Goal: Task Accomplishment & Management: Manage account settings

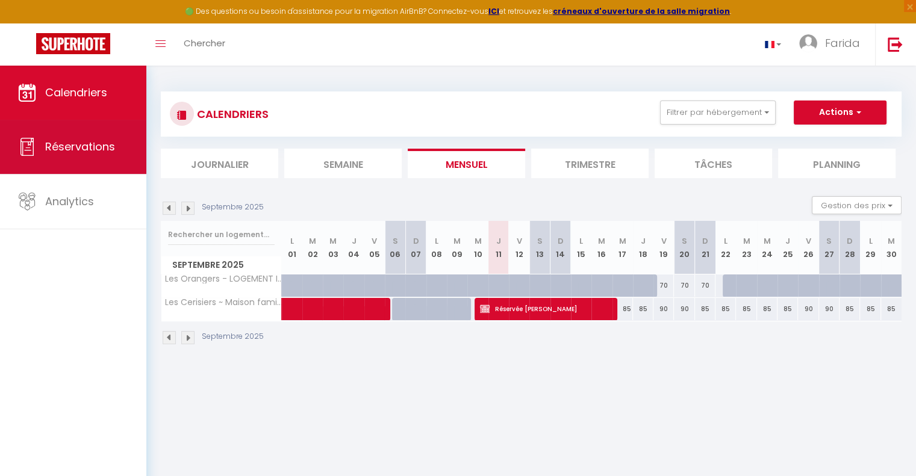
click at [80, 158] on link "Réservations" at bounding box center [73, 147] width 146 height 54
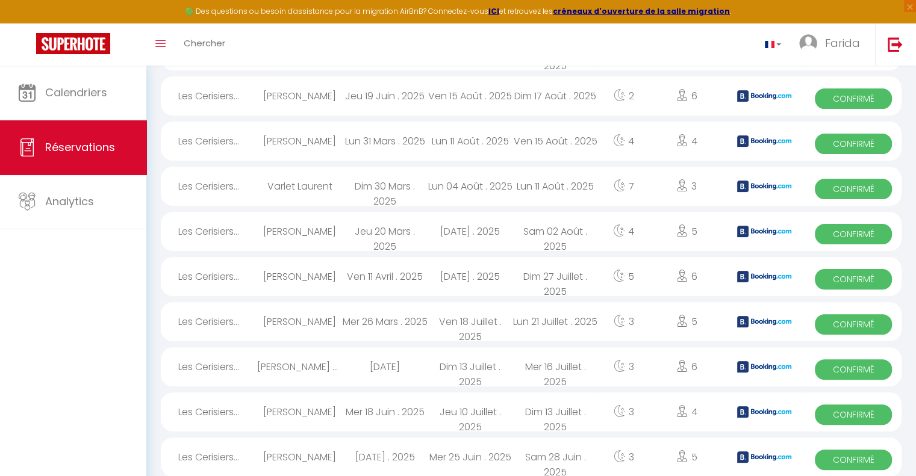
scroll to position [60, 0]
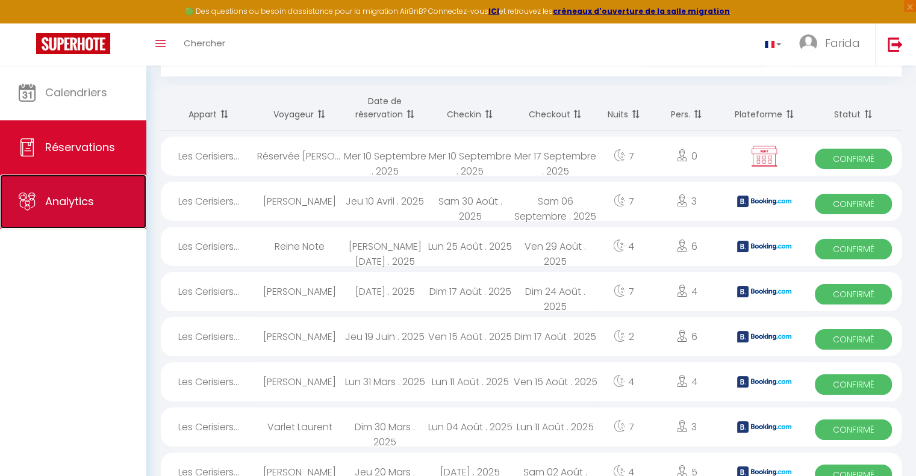
click at [101, 193] on link "Analytics" at bounding box center [73, 202] width 146 height 54
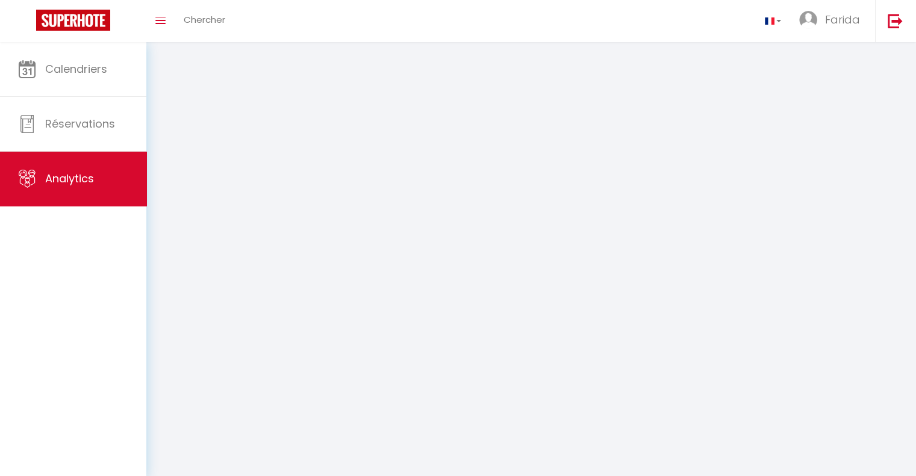
select select "2025"
select select "9"
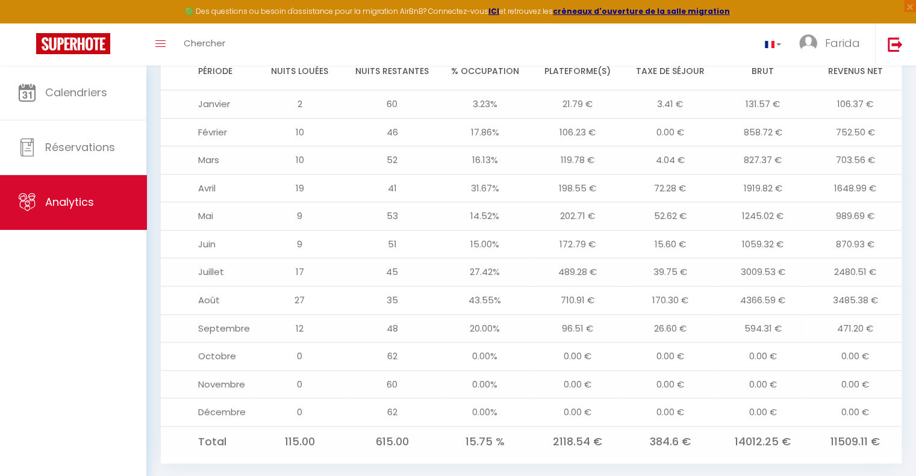
scroll to position [1327, 0]
click at [897, 48] on img at bounding box center [895, 44] width 15 height 15
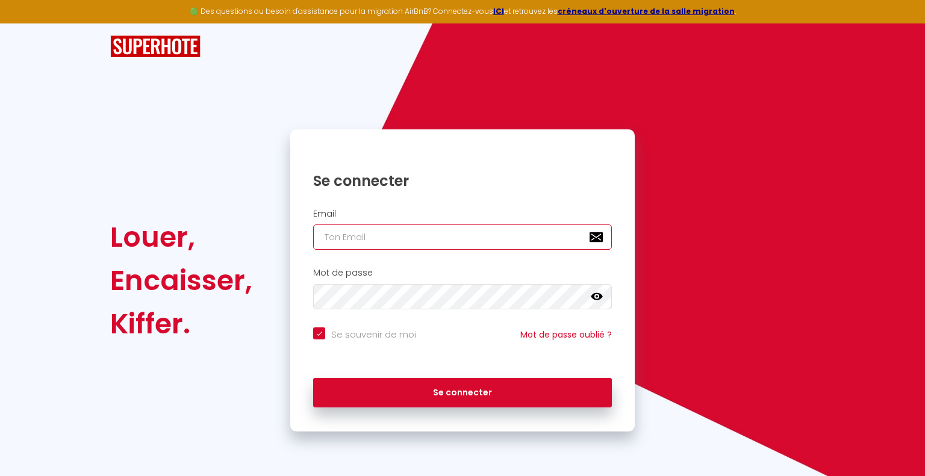
type input "[EMAIL_ADDRESS][DOMAIN_NAME]"
checkbox input "true"
